Goal: Use online tool/utility: Utilize a website feature to perform a specific function

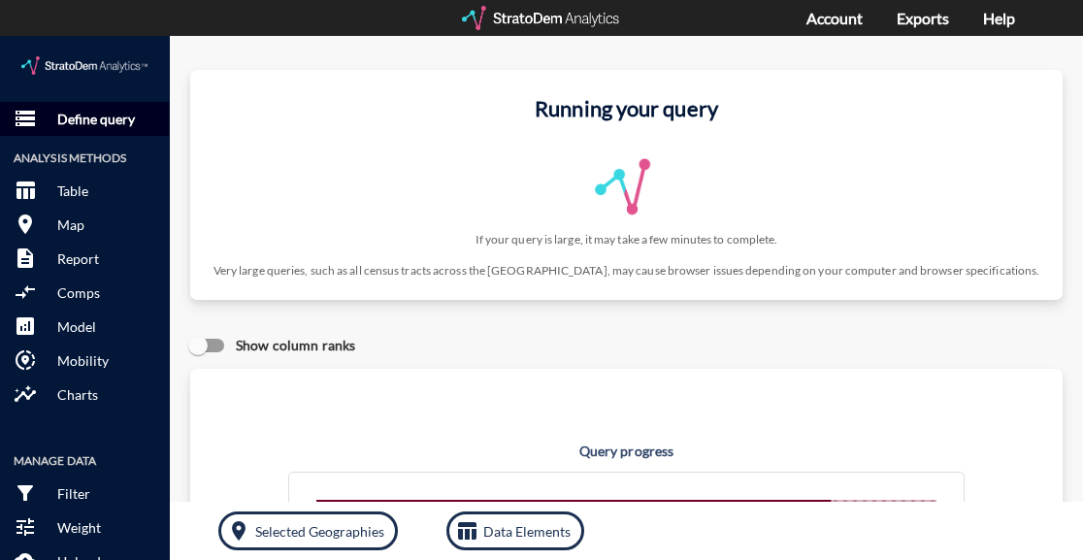
click p "Define query"
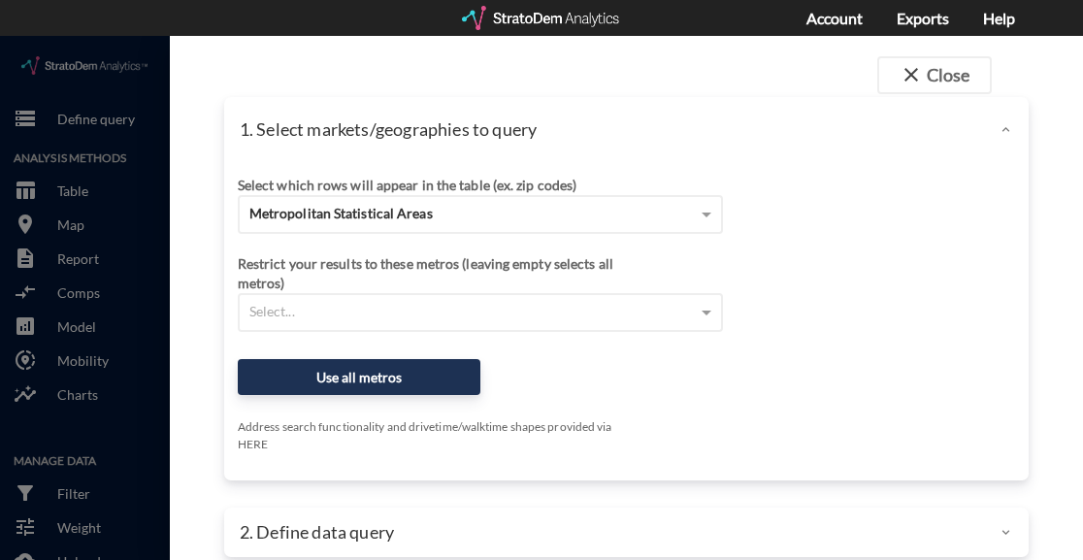
scroll to position [24, 0]
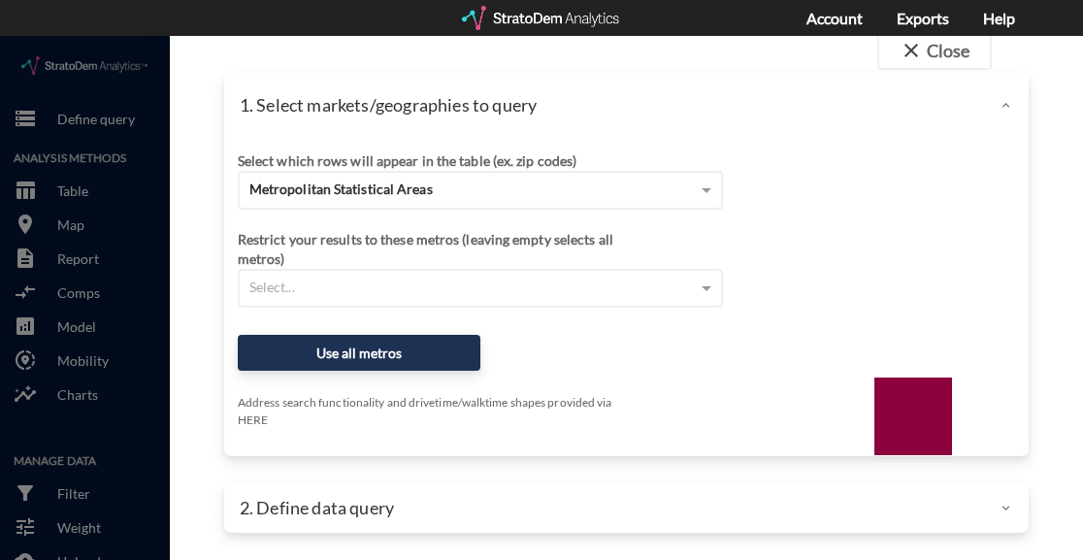
click div "2. Define data query"
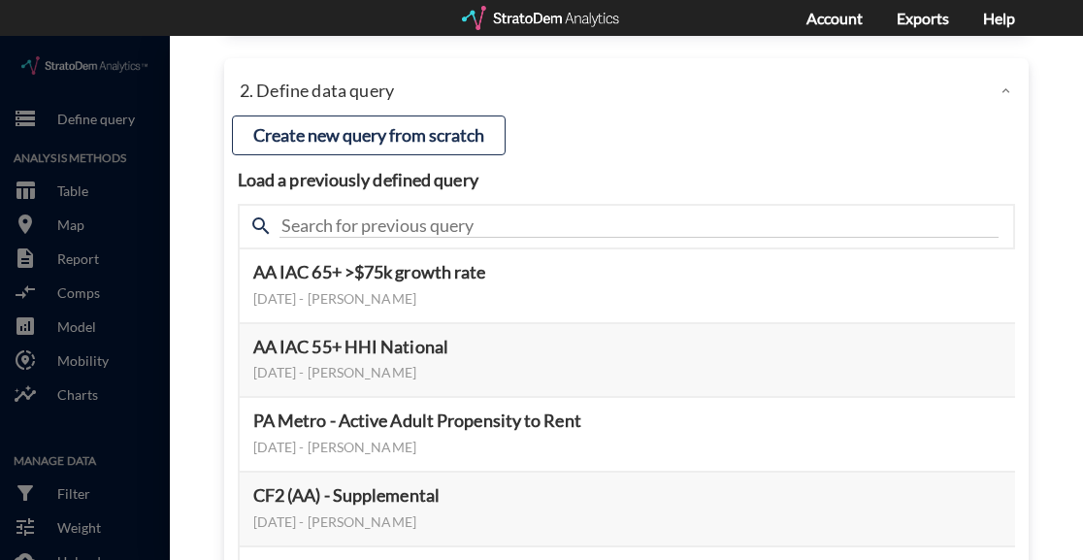
scroll to position [412, 0]
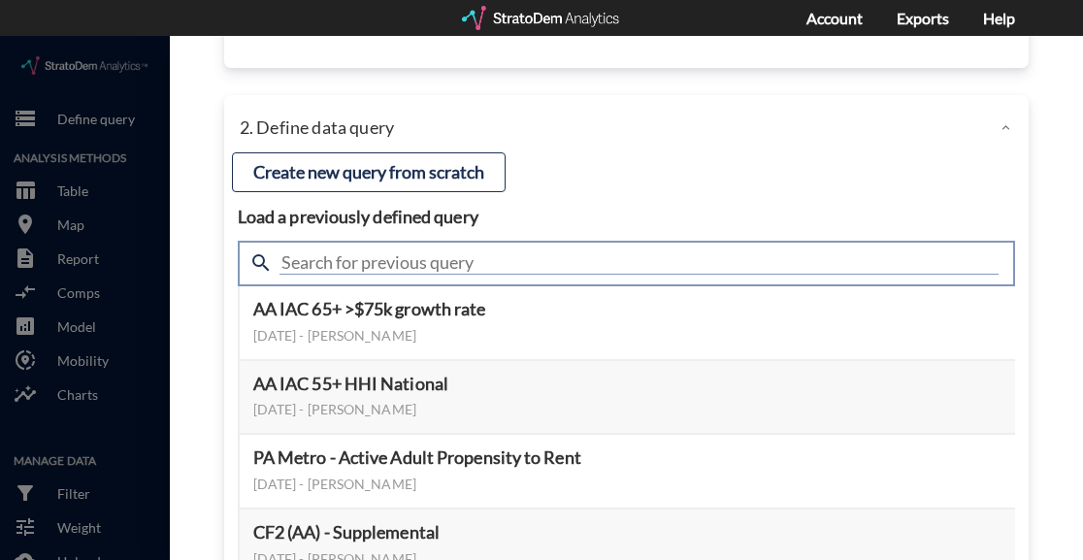
click input "text"
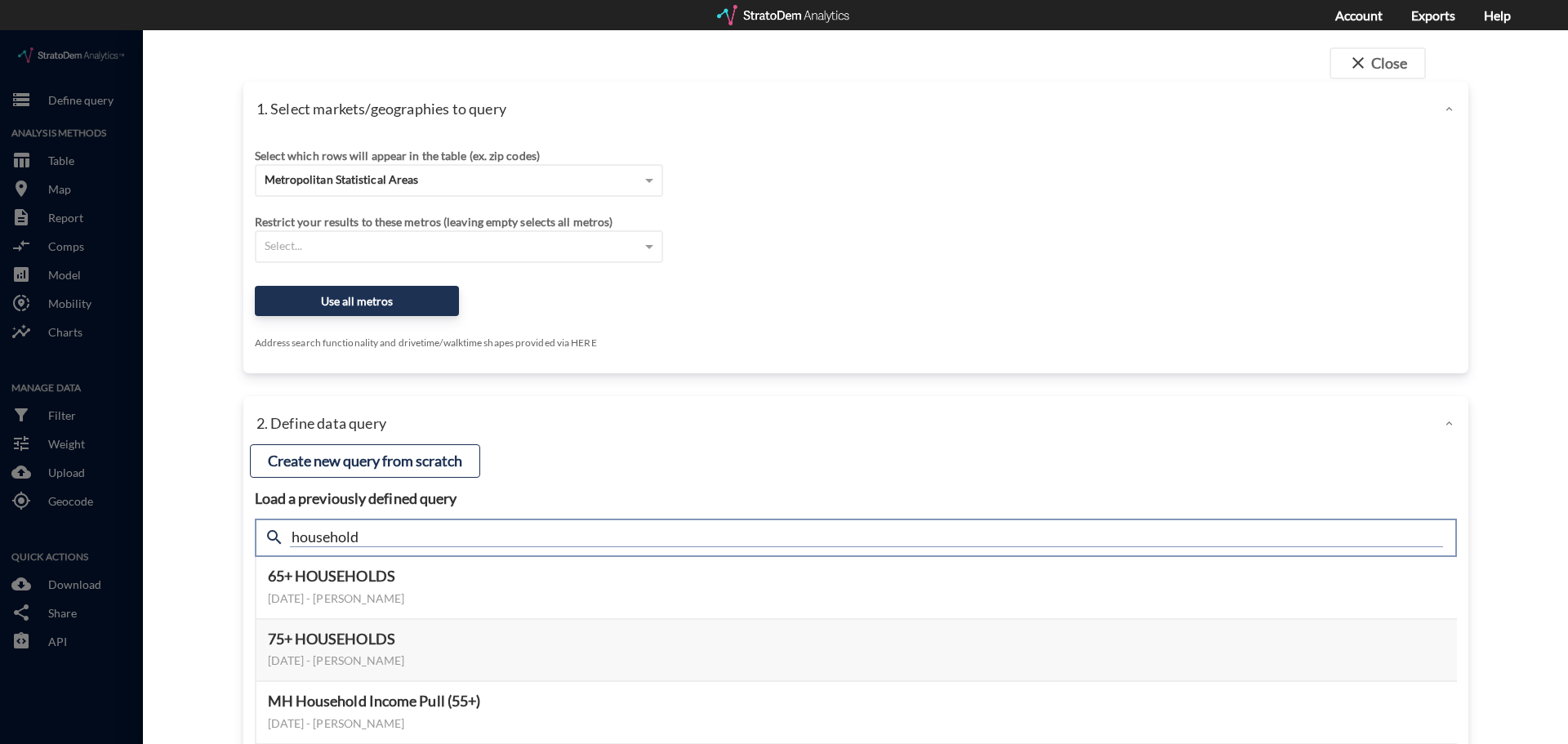
scroll to position [82, 0]
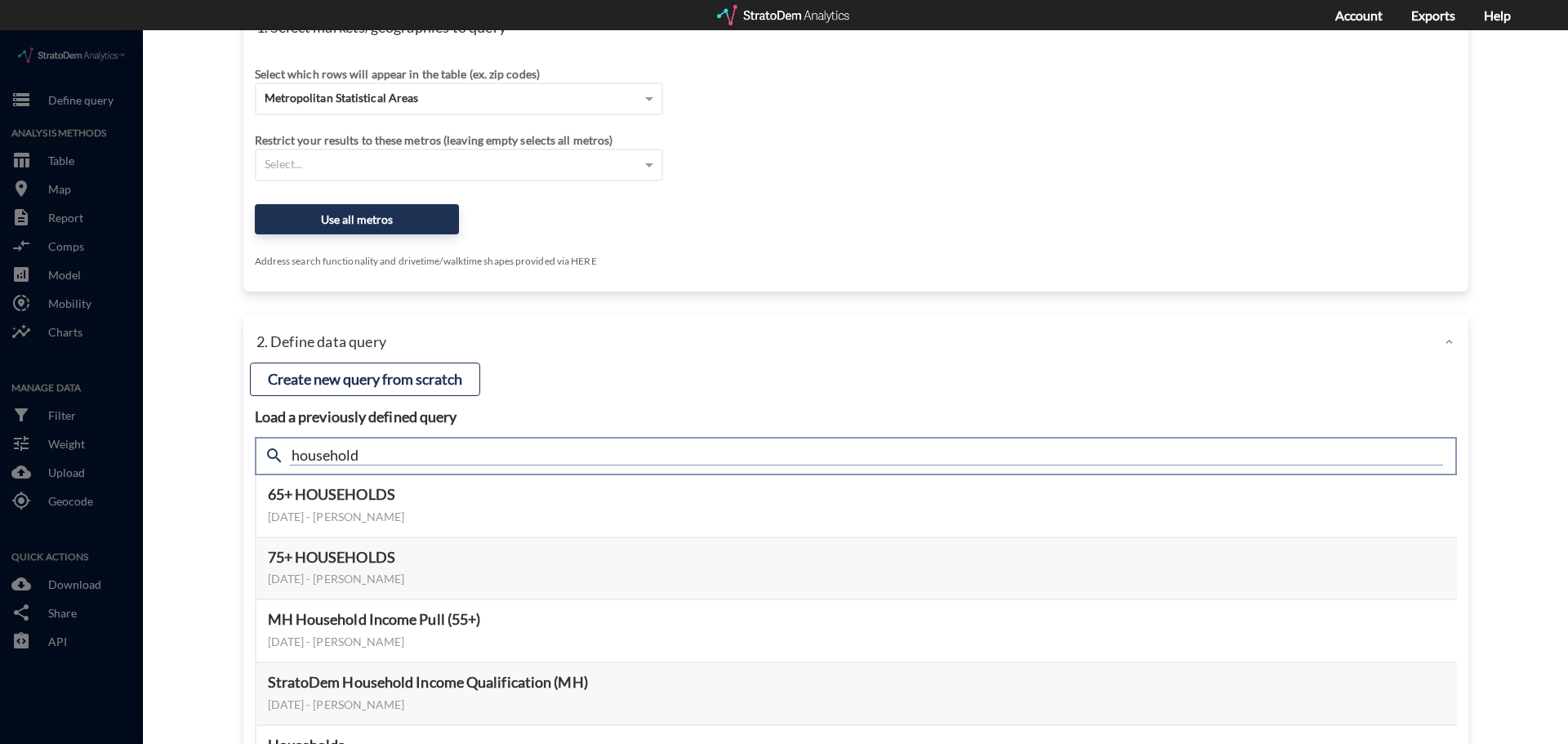
click input "household"
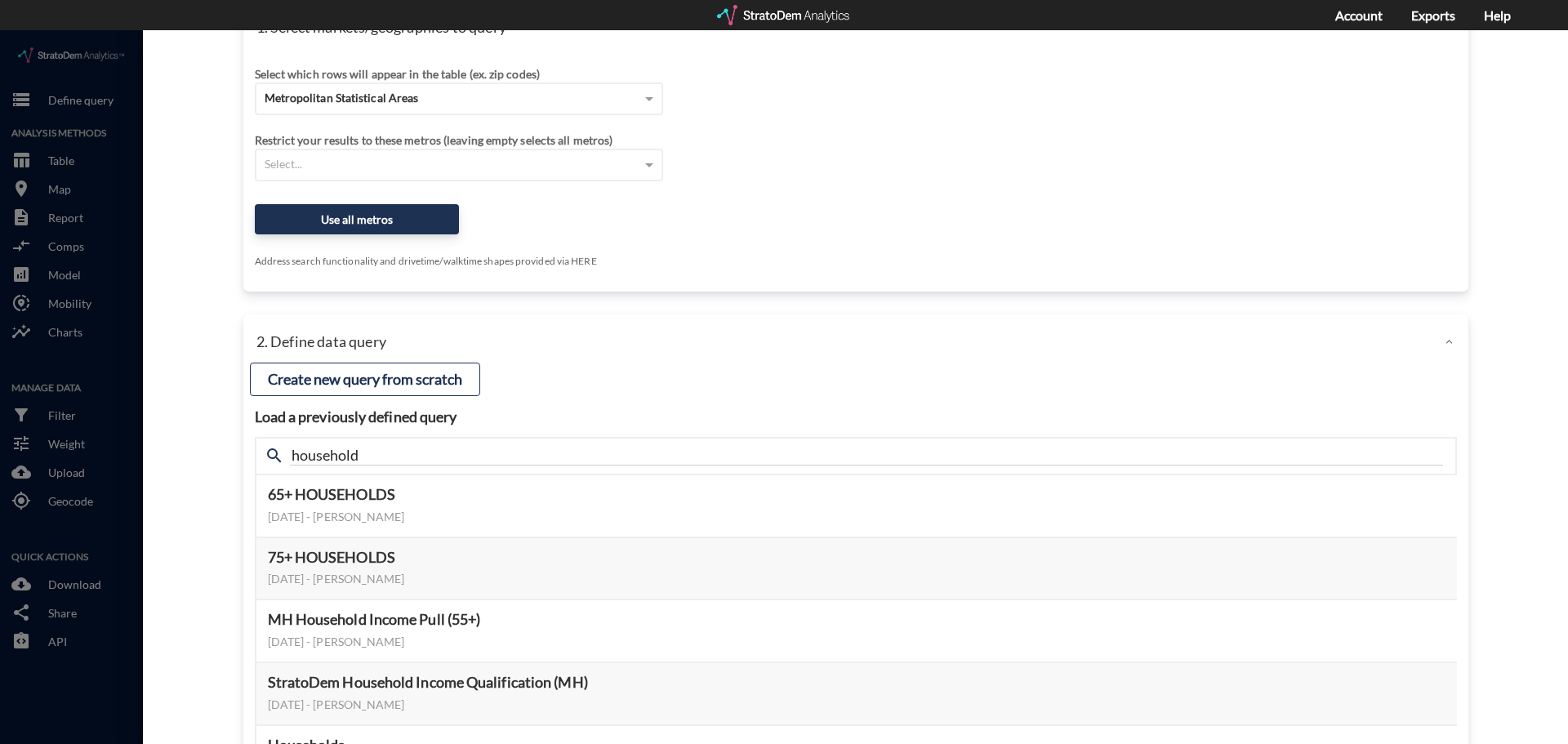
click div "close Close 1. Select markets/geographies to query Select which rows will appea…"
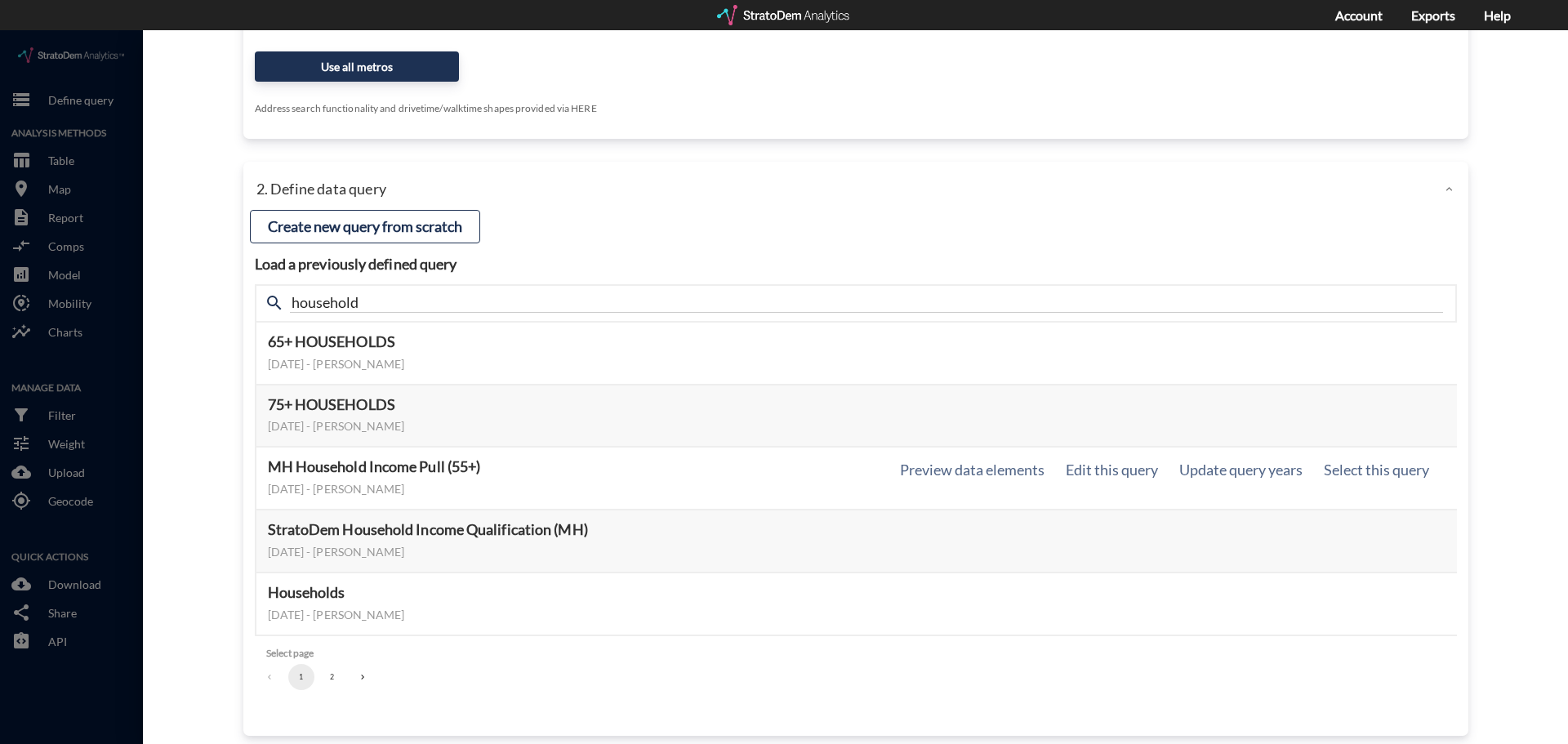
scroll to position [249, 0]
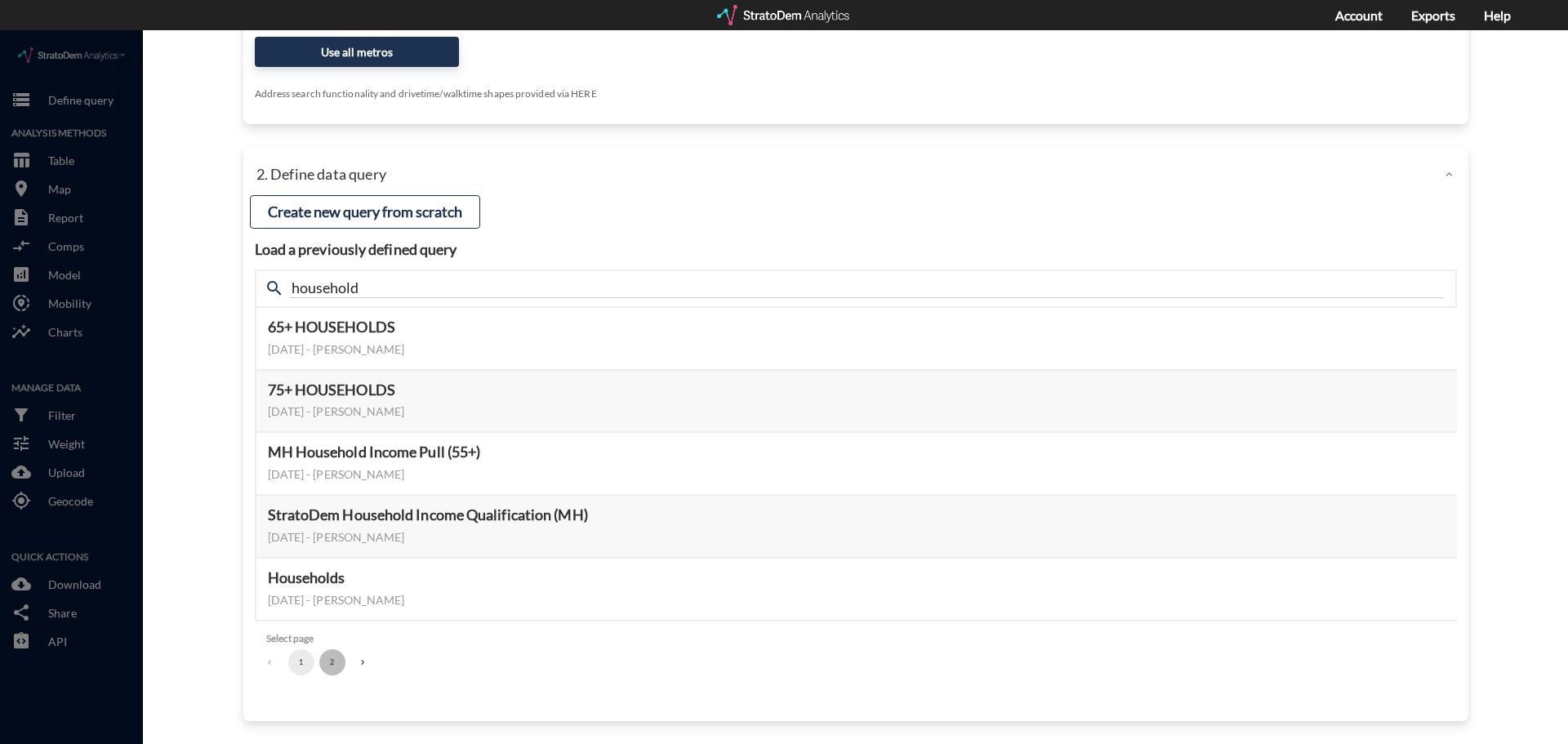
click button "2"
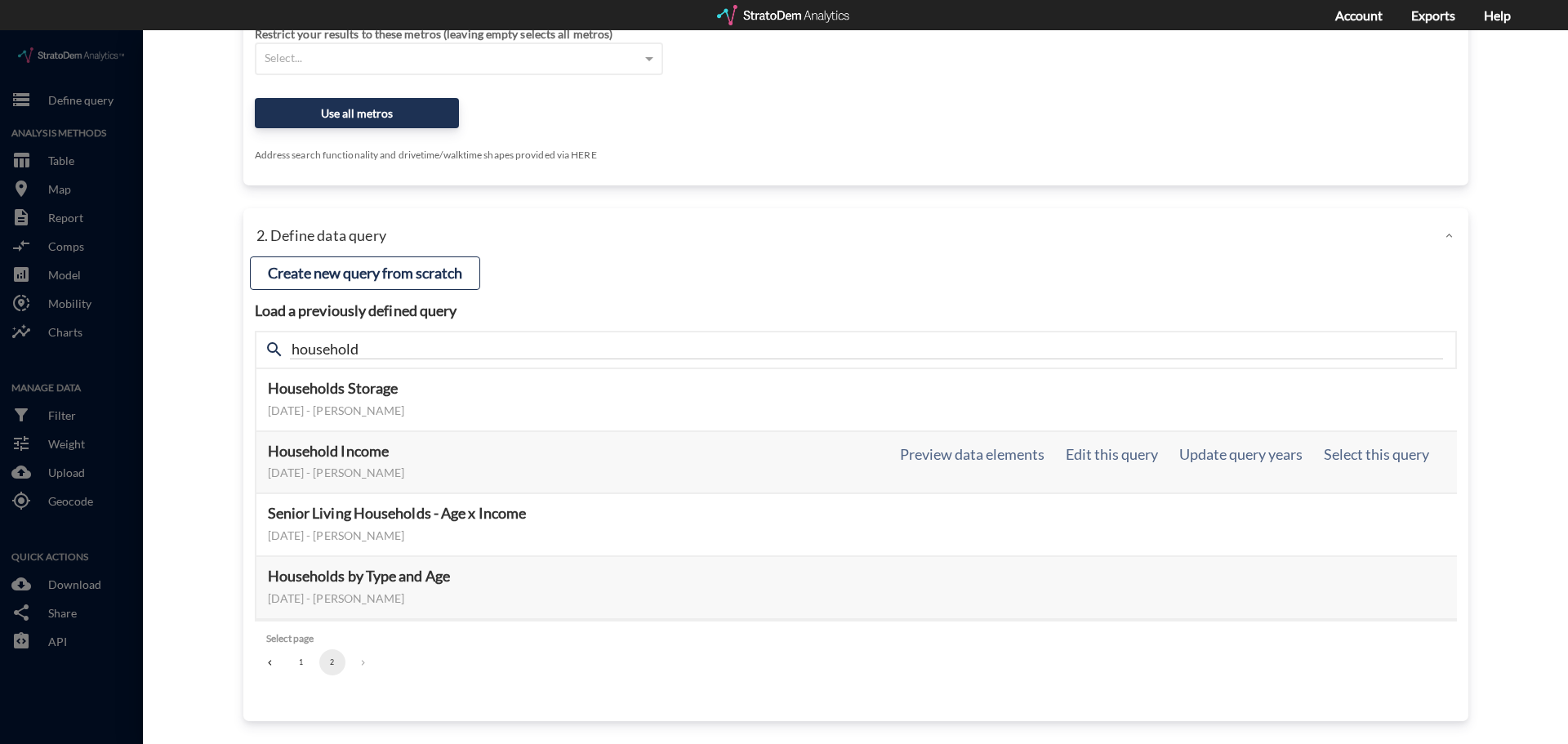
scroll to position [188, 0]
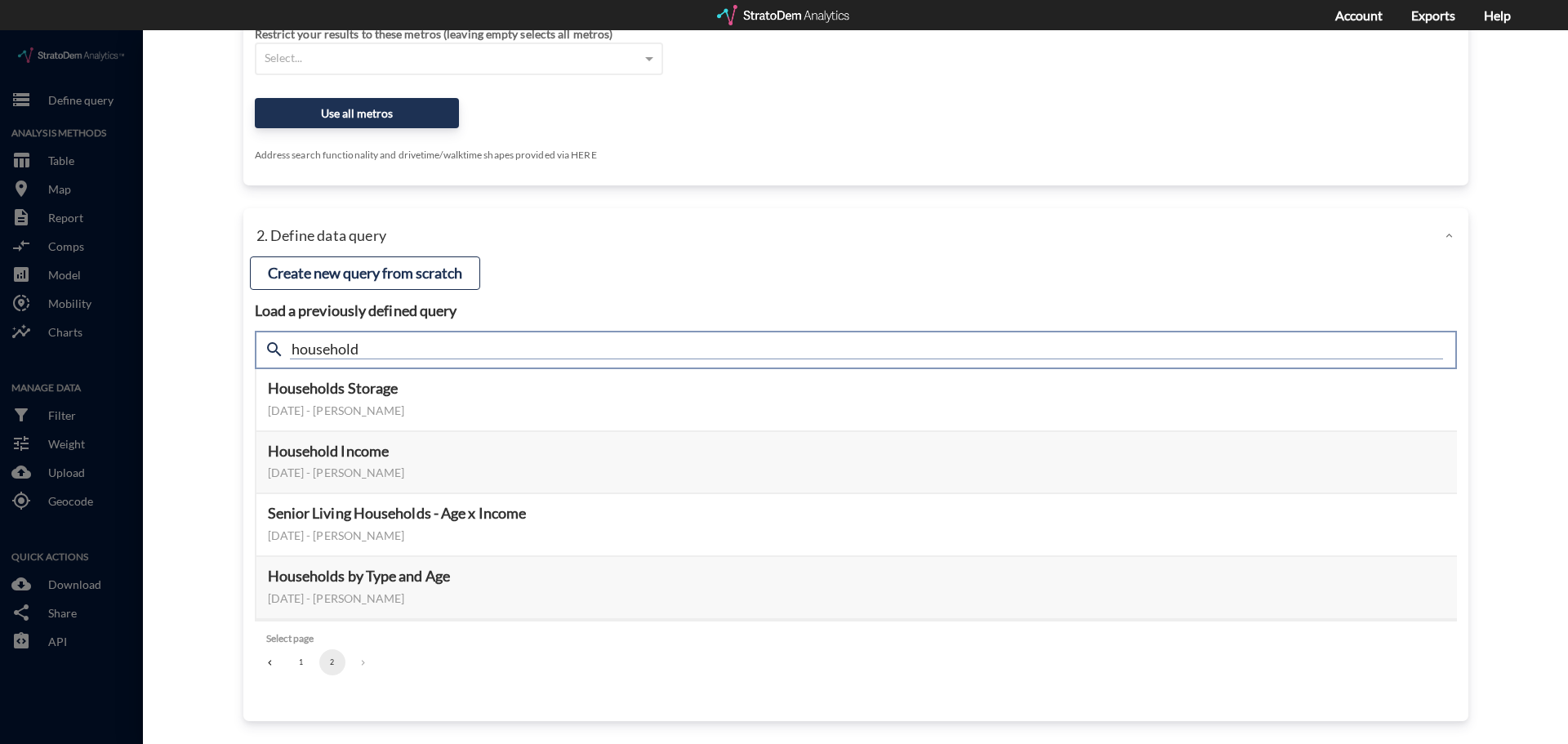
click input "household"
type input "housing"
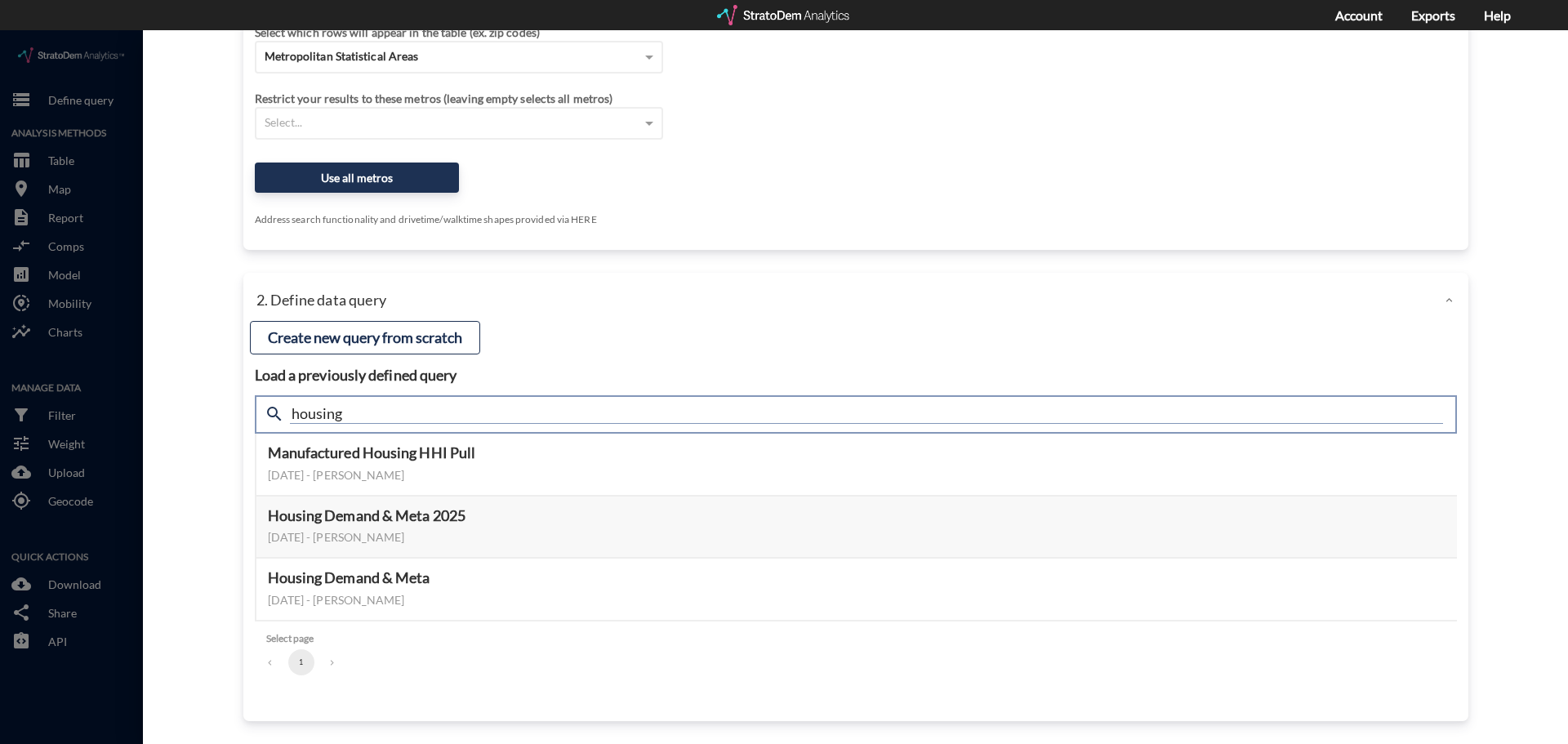
scroll to position [124, 0]
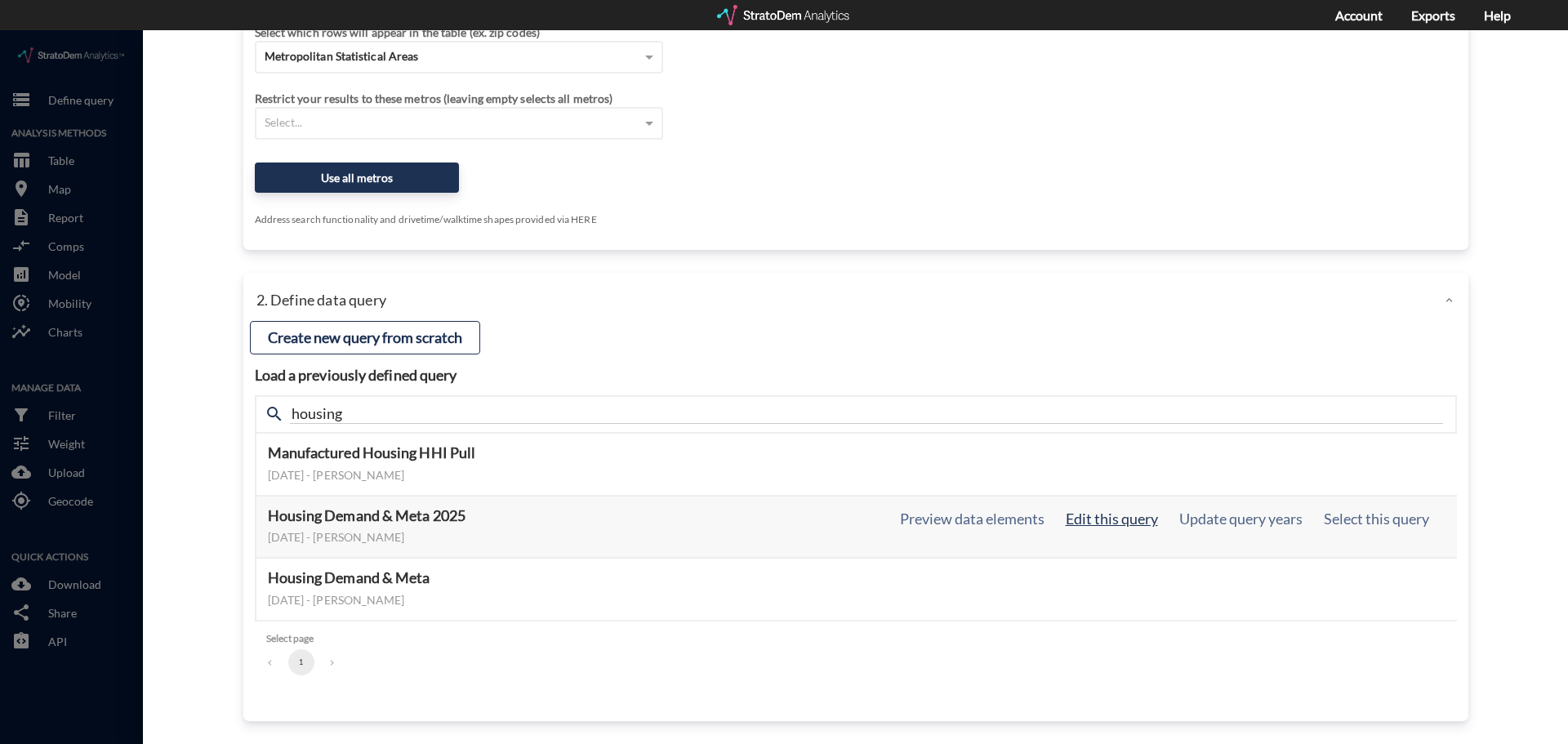
click button "Edit this query"
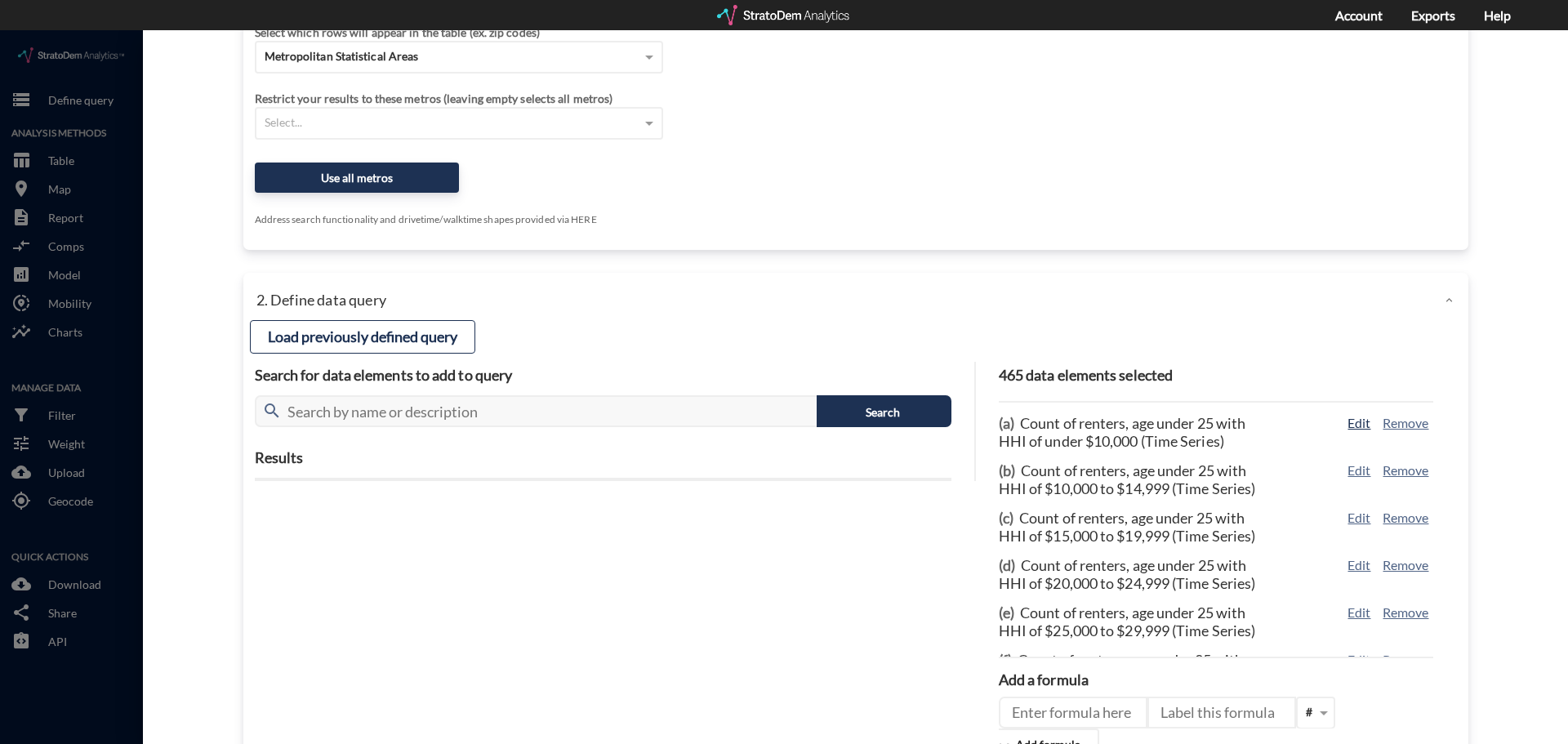
click button "Edit"
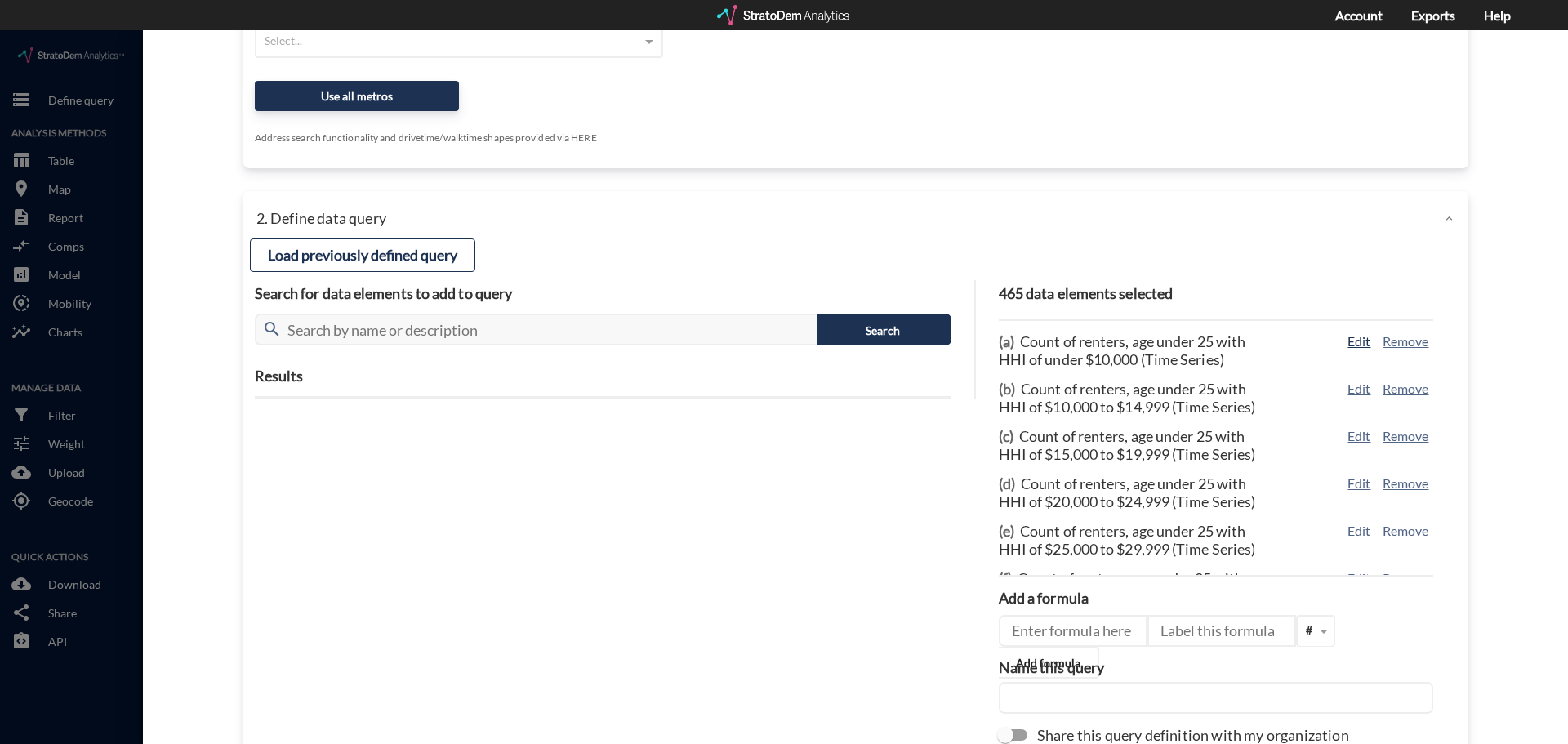
type input "RENTER_INCOME"
click button "Edit"
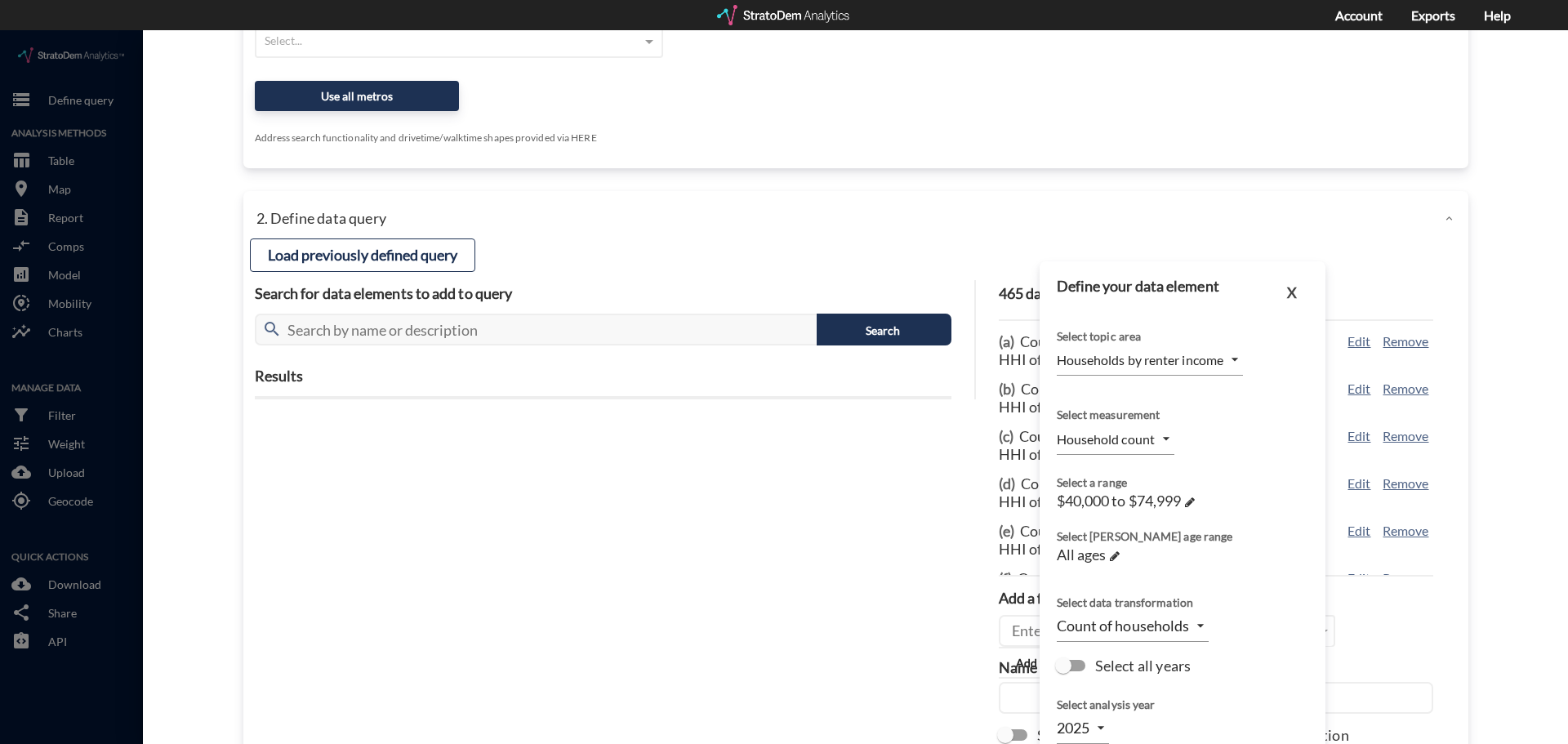
click body "/vantagepoint/us/-1 storage Define query Analysis Methods table_chart Table roo…"
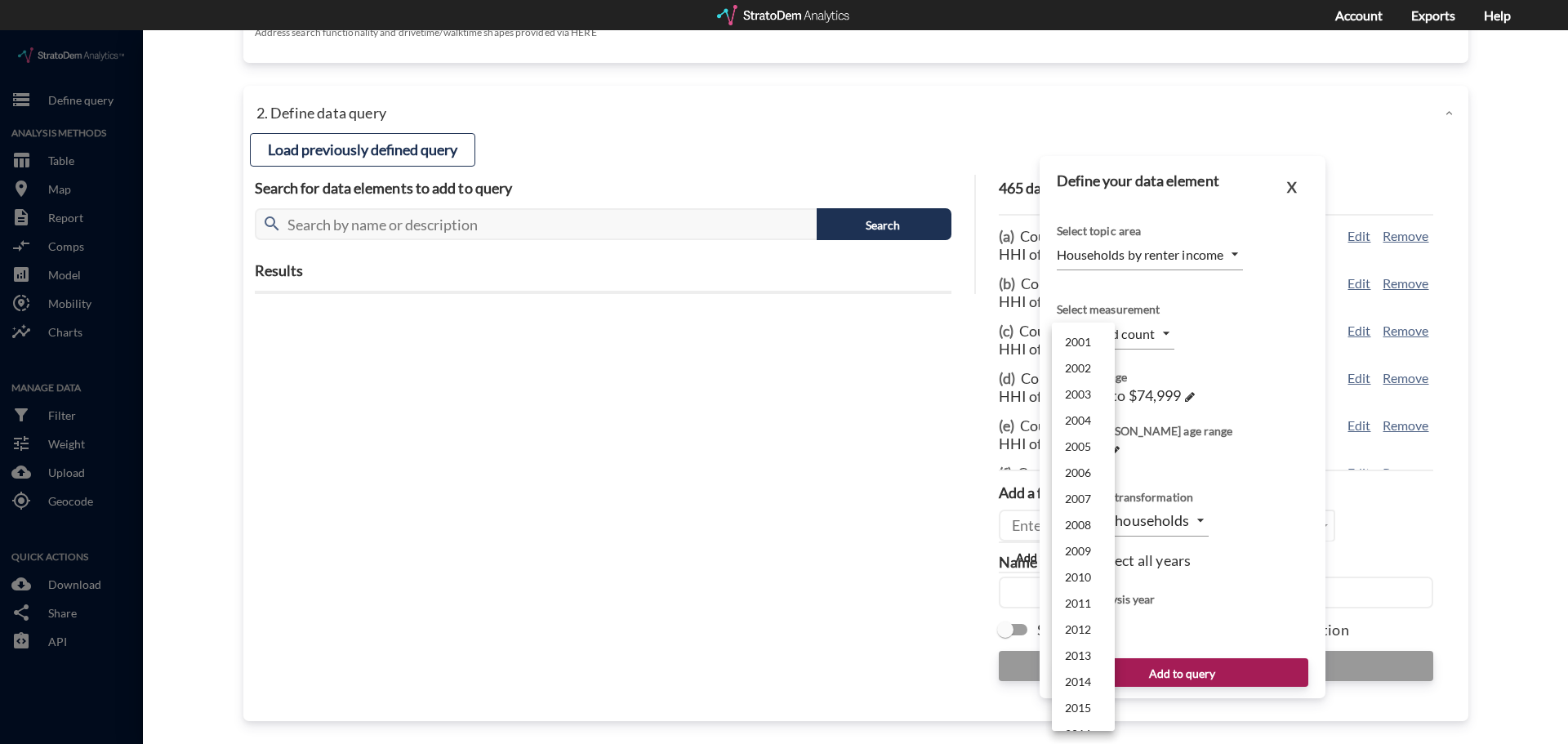
click div
click div "2001 2002 2003 2004 2005 2006 2007 2008 2009 2010 2011 2012 2013 2014 2015 2016…"
click button "X"
click h4 "465 data elements selected"
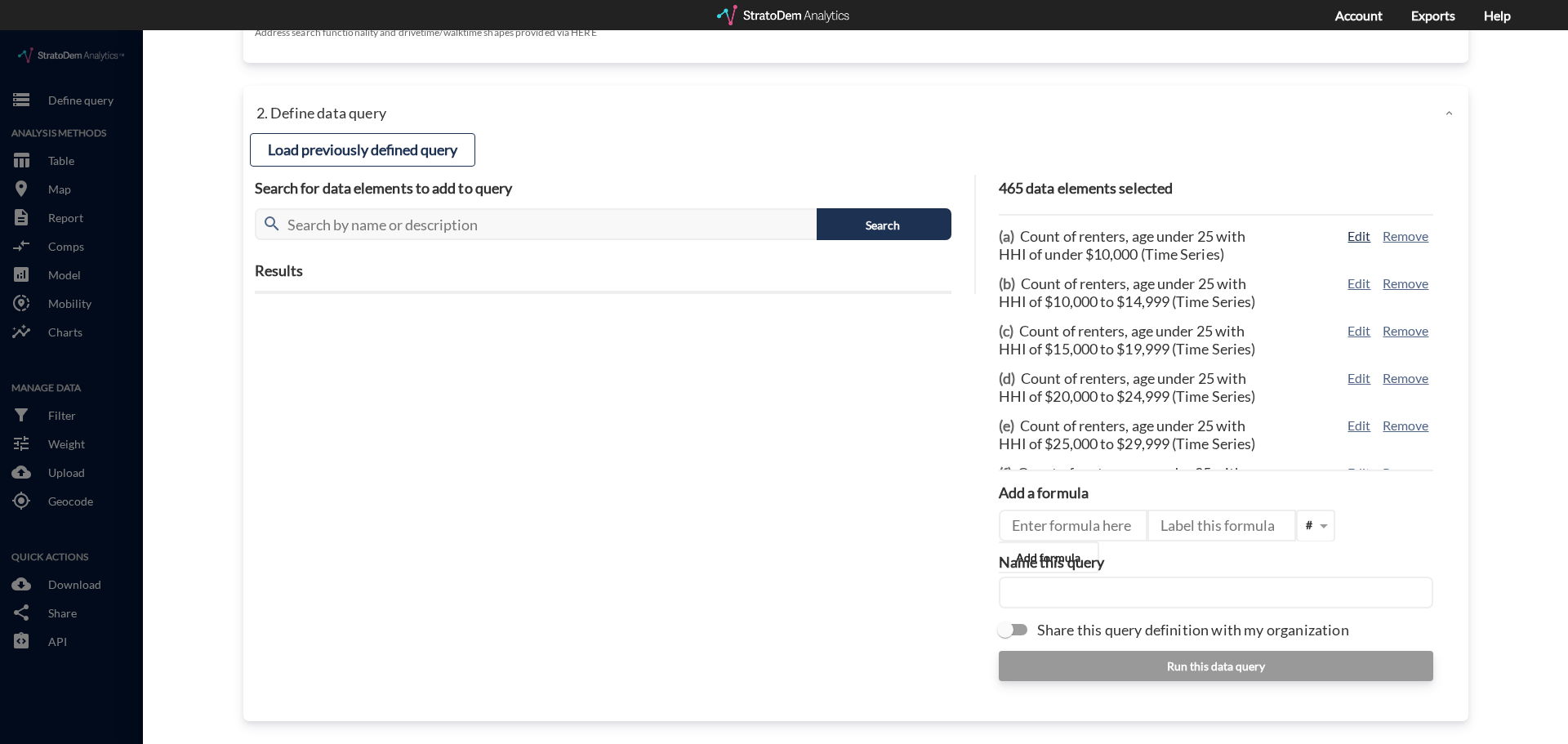
click button "Edit"
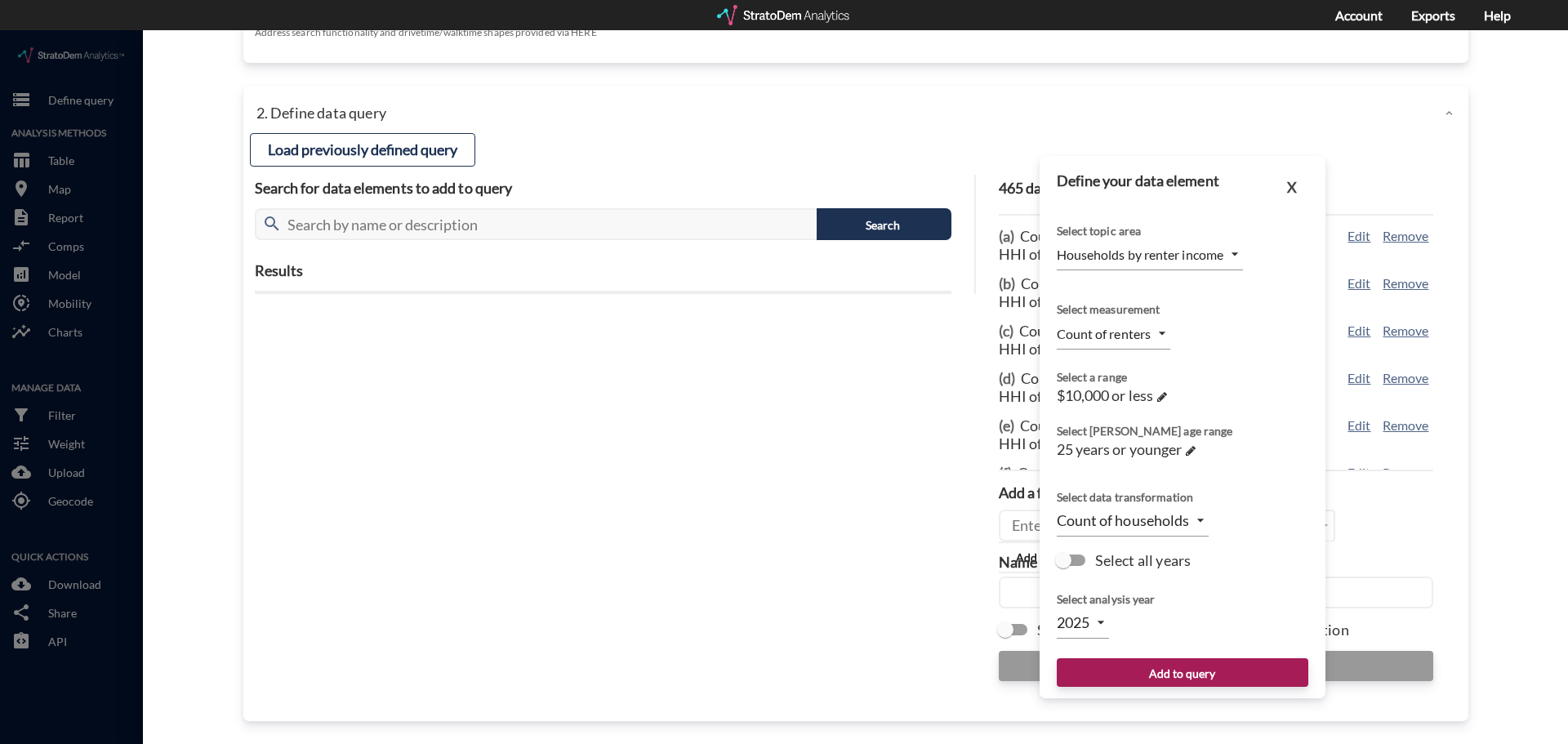
click body "/vantagepoint/us/-1 storage Define query Analysis Methods table_chart Table roo…"
click li "2024"
type input "2024"
drag, startPoint x: 1281, startPoint y: 154, endPoint x: 1390, endPoint y: 253, distance: 147.2
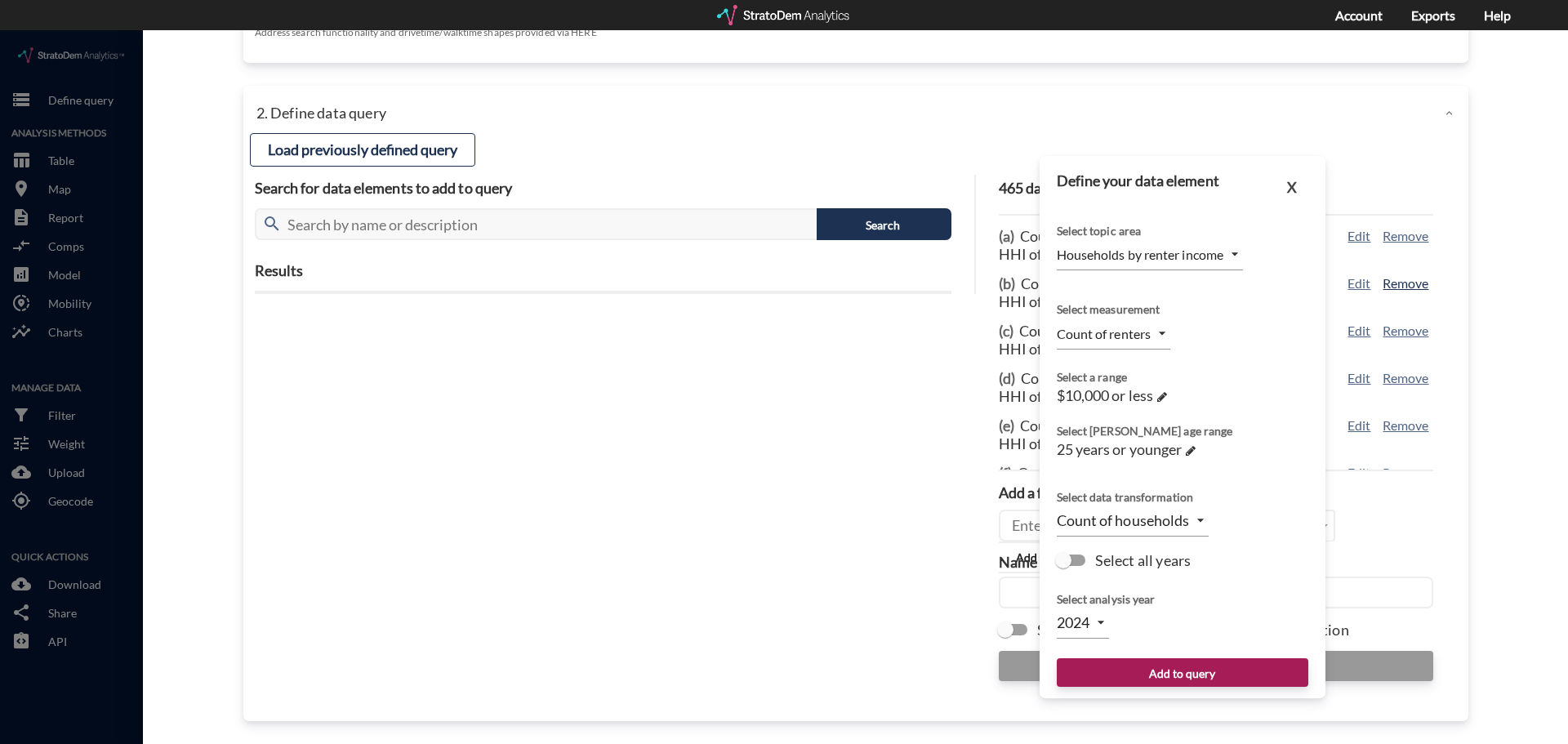
click button "X"
